Goal: Browse casually

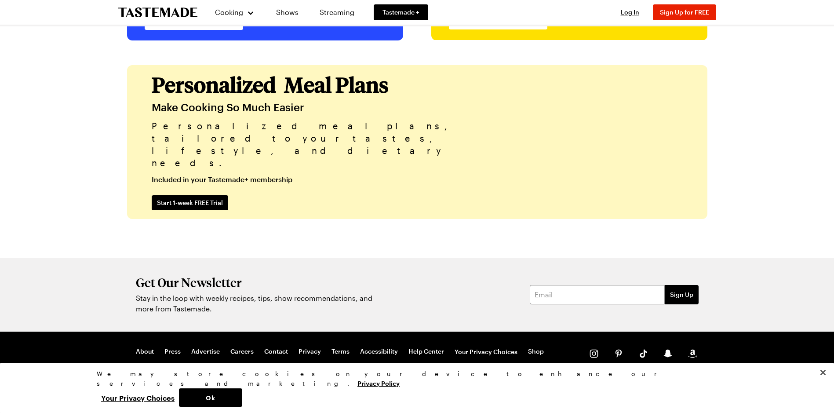
scroll to position [2132, 0]
